Goal: Task Accomplishment & Management: Use online tool/utility

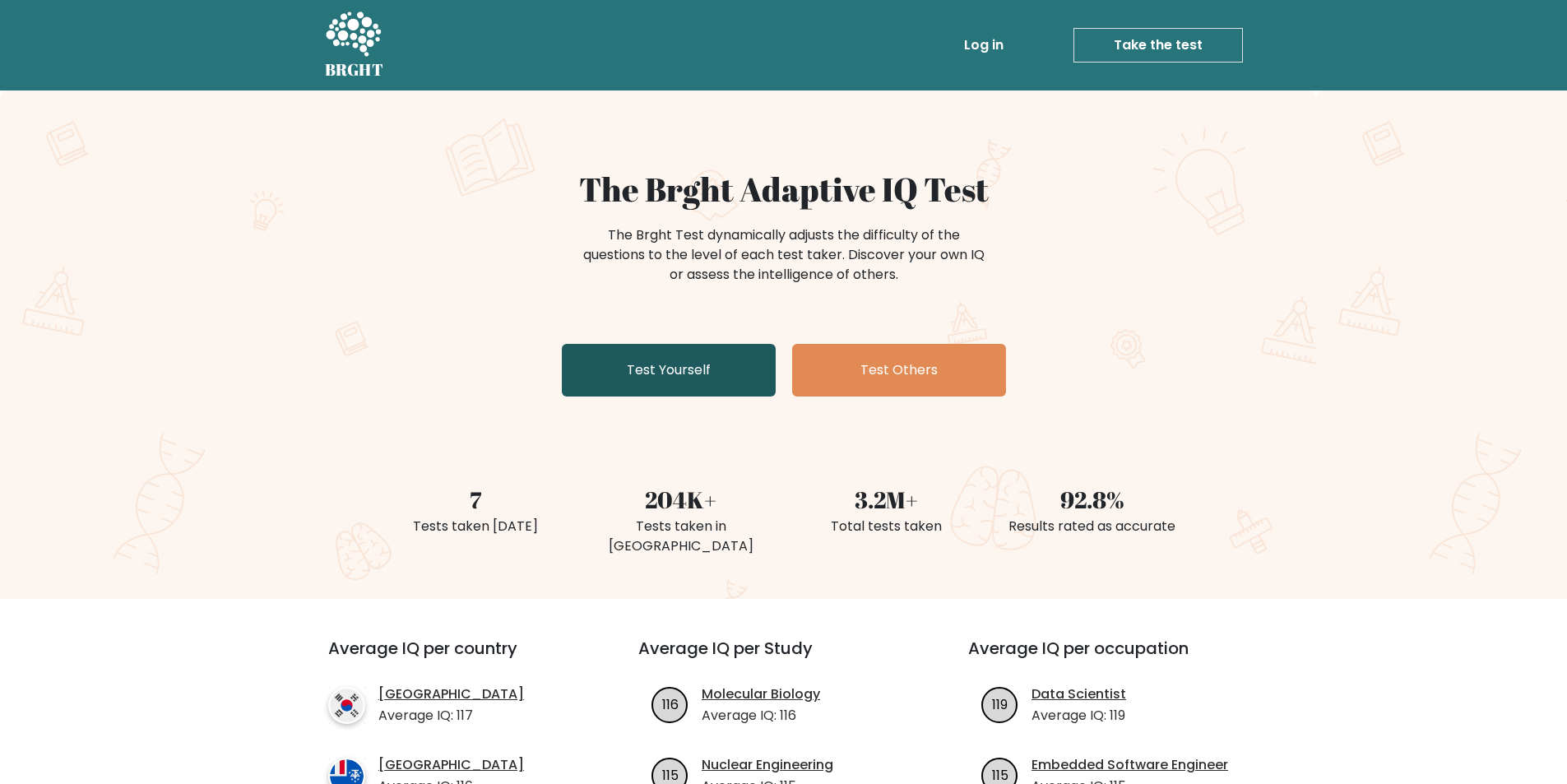
click at [722, 376] on link "Test Yourself" at bounding box center [668, 369] width 214 height 52
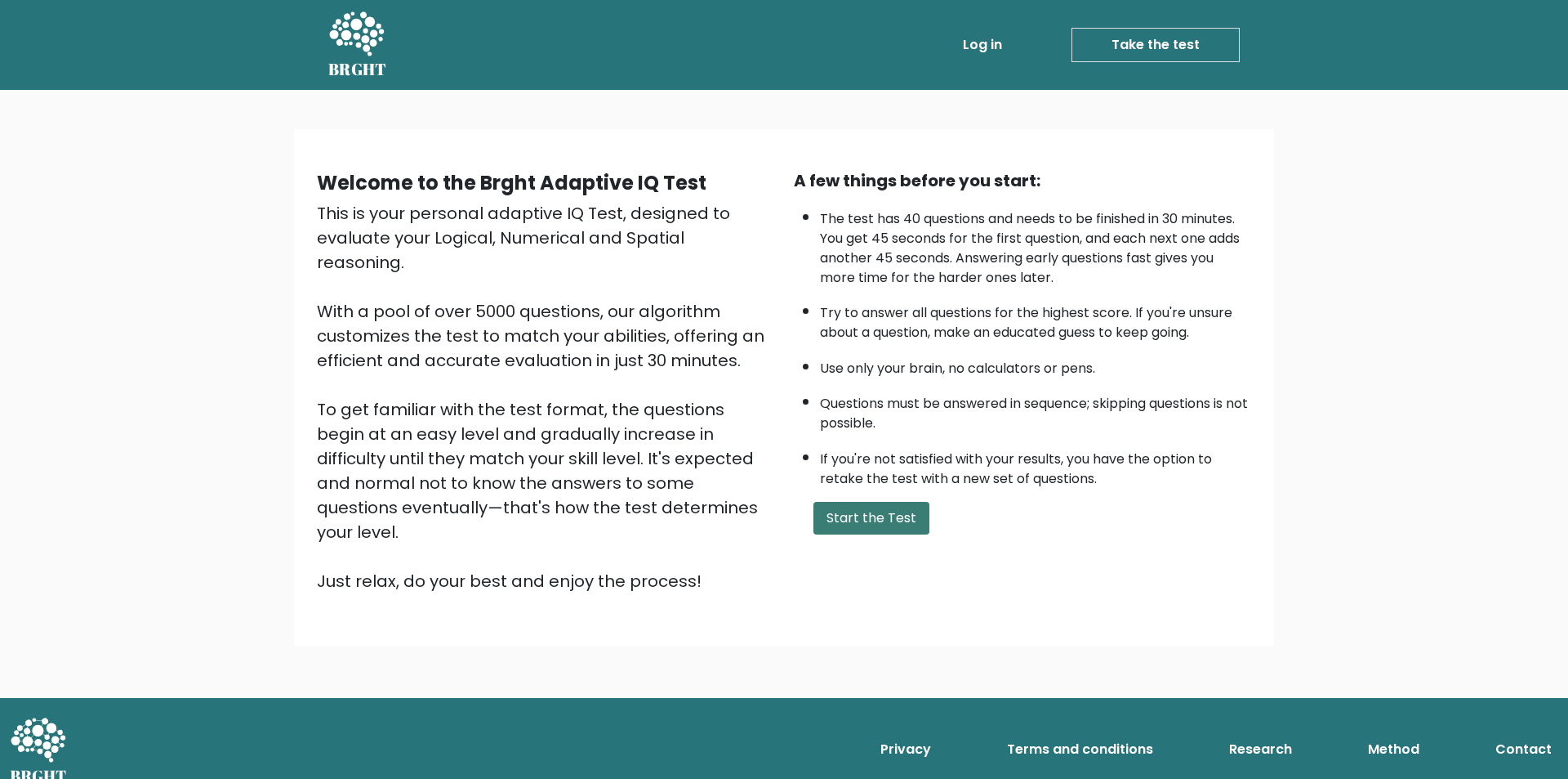
click at [846, 513] on button "Start the Test" at bounding box center [870, 518] width 116 height 33
click at [879, 510] on button "Start the Test" at bounding box center [870, 518] width 116 height 33
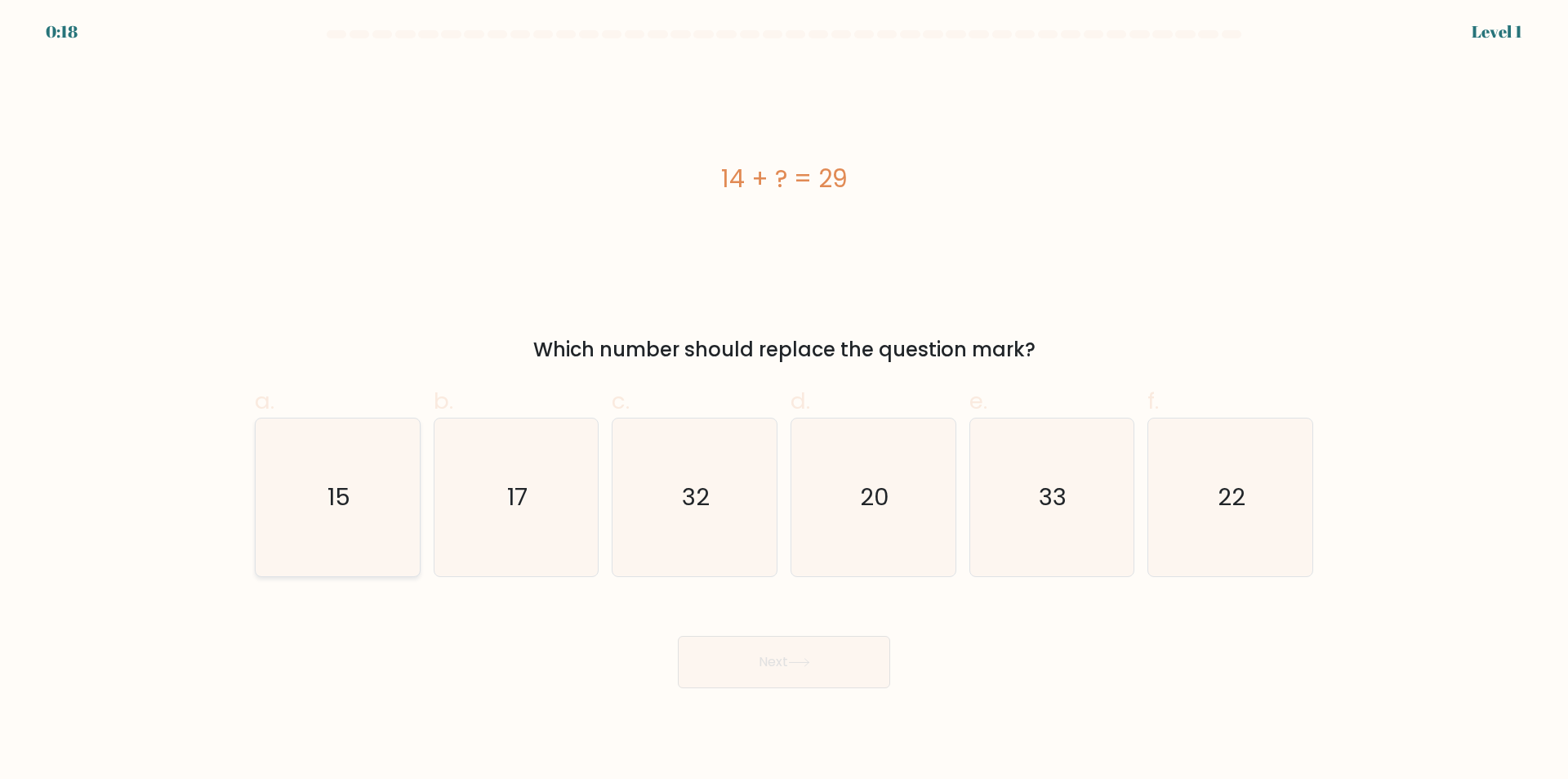
click at [355, 531] on icon "15" at bounding box center [337, 497] width 157 height 157
click at [784, 400] on input "a. 15" at bounding box center [784, 395] width 1 height 11
radio input "true"
click at [774, 653] on button "Next" at bounding box center [783, 662] width 212 height 52
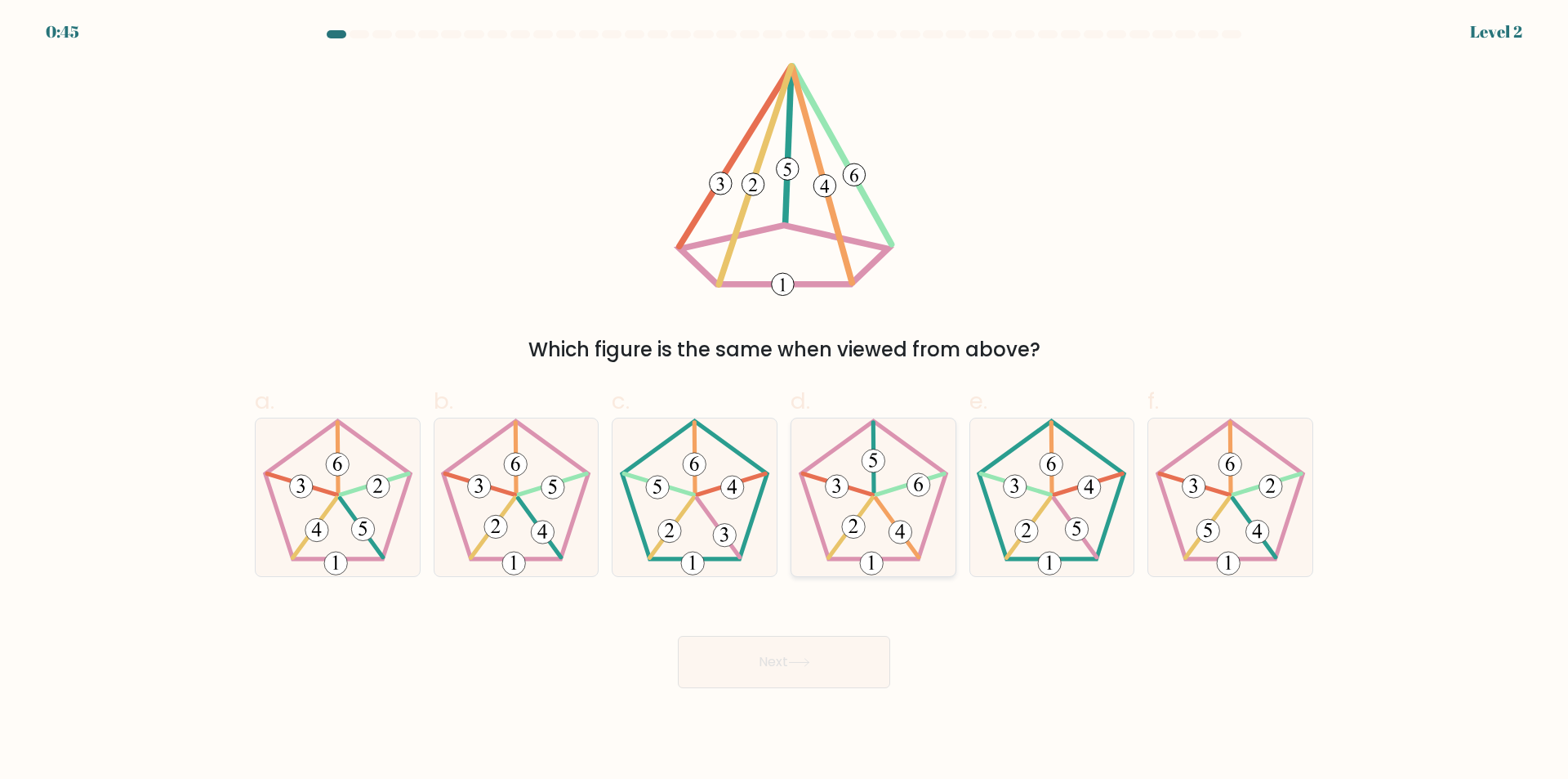
click at [884, 527] on icon at bounding box center [873, 497] width 157 height 157
click at [785, 400] on input "d." at bounding box center [784, 395] width 1 height 11
radio input "true"
click at [824, 668] on button "Next" at bounding box center [783, 662] width 212 height 52
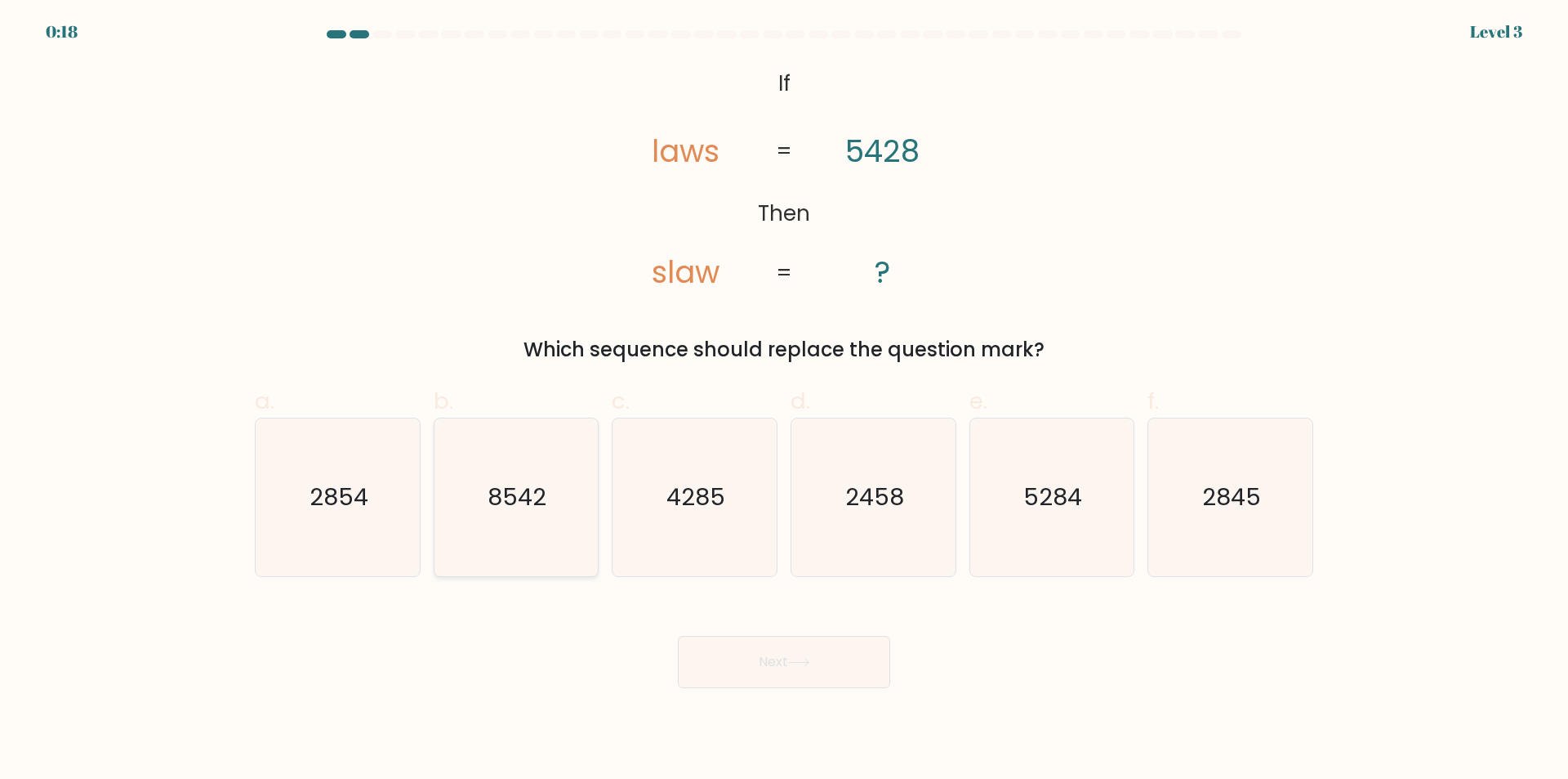
click at [538, 480] on icon "8542" at bounding box center [515, 497] width 157 height 157
click at [784, 400] on input "b. 8542" at bounding box center [784, 395] width 1 height 11
radio input "true"
click at [766, 646] on button "Next" at bounding box center [783, 662] width 212 height 52
